Goal: Information Seeking & Learning: Understand process/instructions

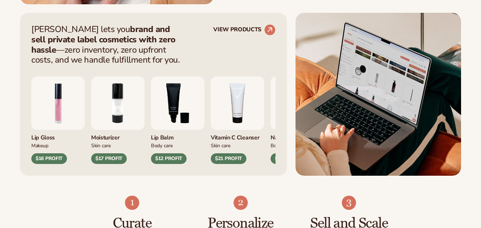
scroll to position [284, 0]
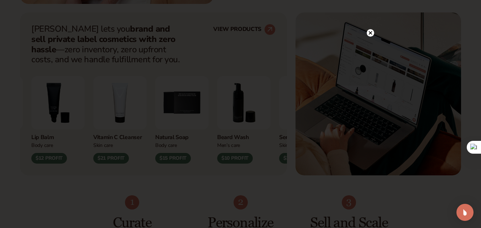
click at [369, 30] on circle at bounding box center [370, 32] width 7 height 7
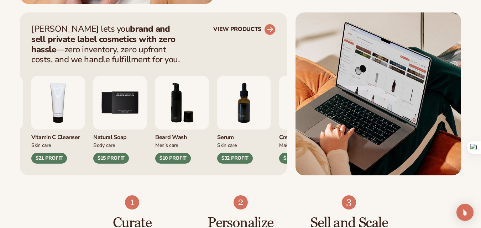
click at [269, 32] on circle at bounding box center [270, 30] width 16 height 16
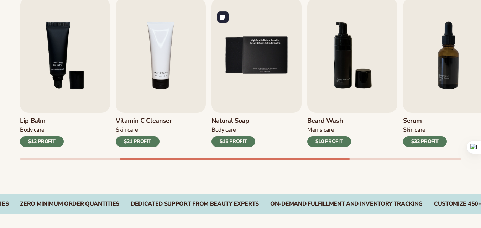
scroll to position [253, 0]
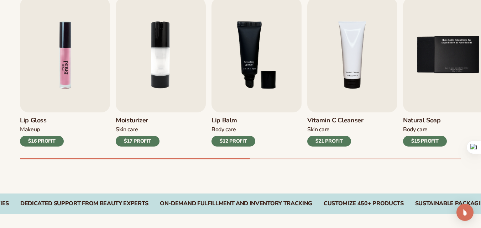
click at [43, 90] on img "1 / 9" at bounding box center [65, 55] width 90 height 115
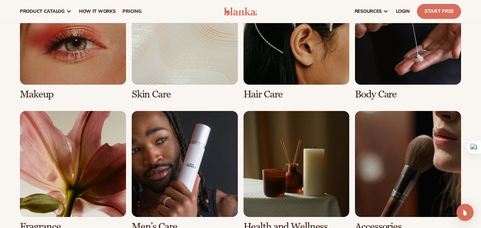
scroll to position [552, 0]
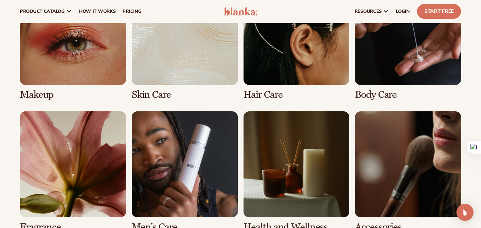
click at [69, 55] on link "1 / 8" at bounding box center [73, 39] width 106 height 121
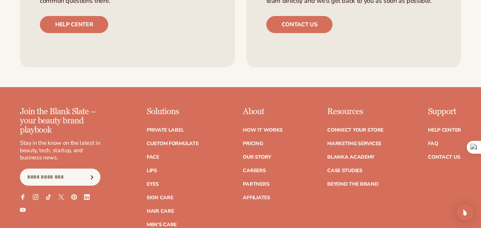
scroll to position [1299, 0]
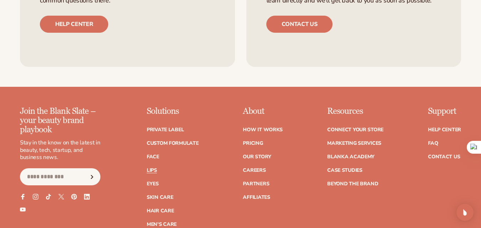
click at [155, 170] on link "Lips" at bounding box center [152, 170] width 10 height 5
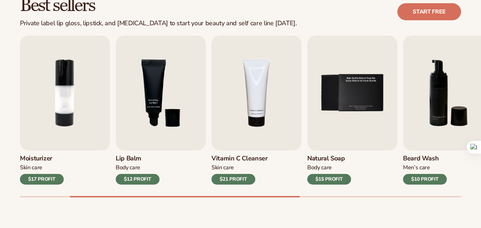
scroll to position [215, 0]
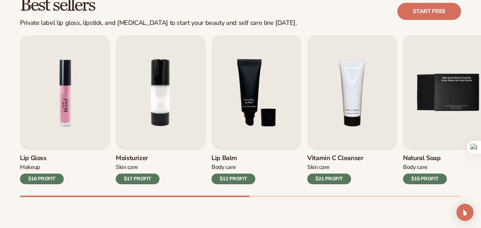
click at [77, 114] on img "1 / 9" at bounding box center [65, 92] width 90 height 115
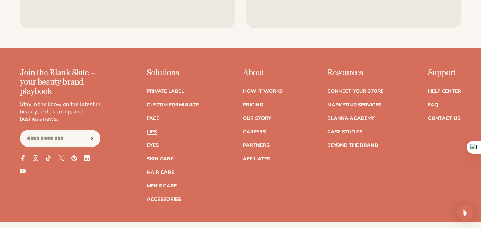
scroll to position [1332, 0]
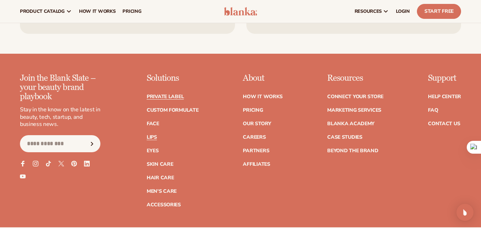
click at [167, 96] on link "Private label" at bounding box center [165, 96] width 37 height 5
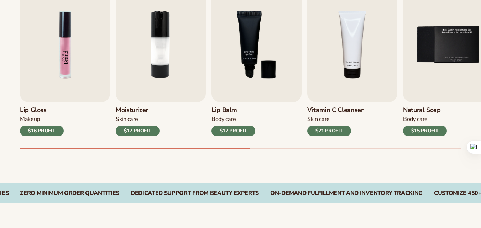
scroll to position [264, 0]
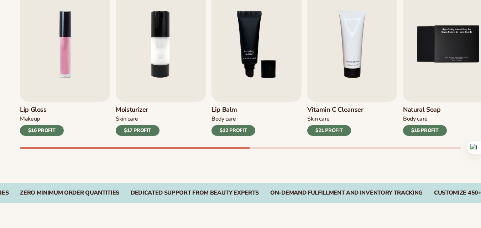
click at [43, 132] on div "$16 PROFIT" at bounding box center [42, 130] width 44 height 11
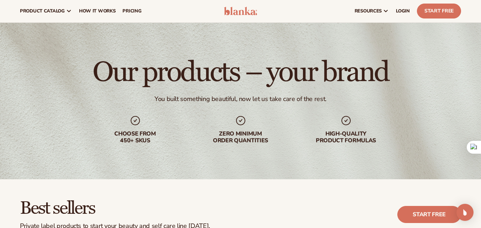
scroll to position [0, 0]
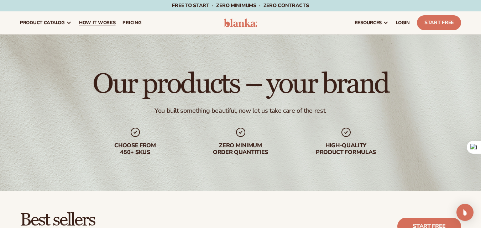
click at [107, 20] on span "How It Works" at bounding box center [97, 23] width 37 height 6
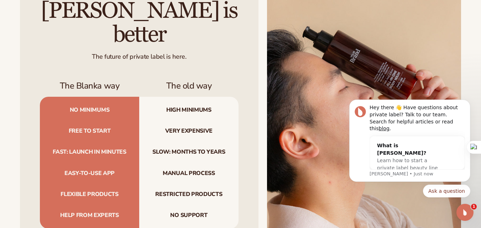
scroll to position [697, 0]
